Goal: Task Accomplishment & Management: Manage account settings

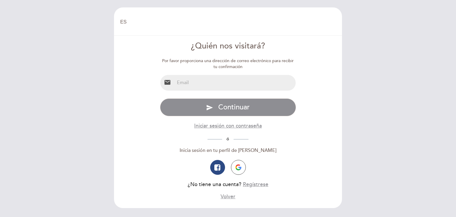
select select "es"
click at [193, 80] on input "email" at bounding box center [234, 83] width 121 height 16
type input "[EMAIL_ADDRESS][DOMAIN_NAME]"
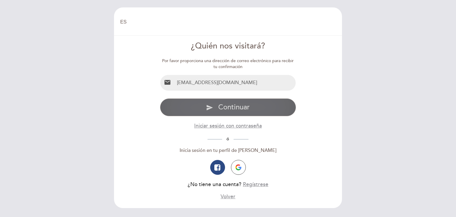
click at [235, 107] on span "Continuar" at bounding box center [233, 107] width 31 height 9
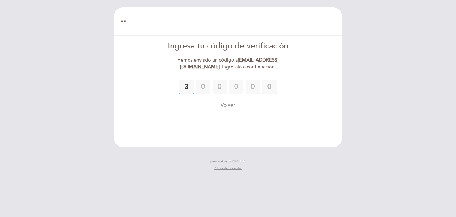
type input "3"
type input "6"
type input "2"
type input "0"
type input "4"
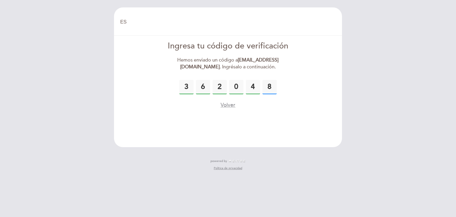
type input "8"
